Goal: Navigation & Orientation: Go to known website

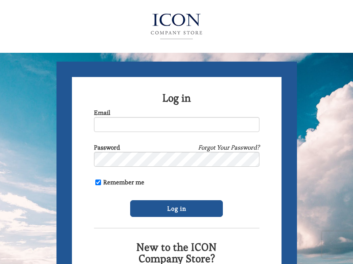
click at [176, 24] on img at bounding box center [176, 26] width 96 height 35
